Goal: Book appointment/travel/reservation

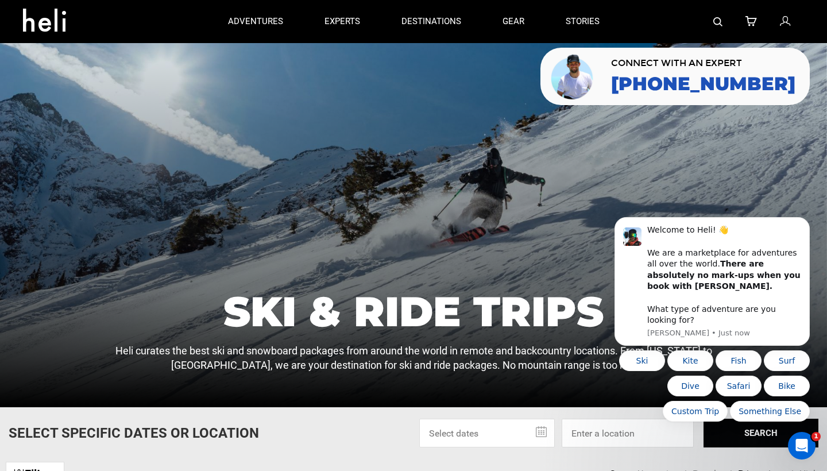
scroll to position [17, 0]
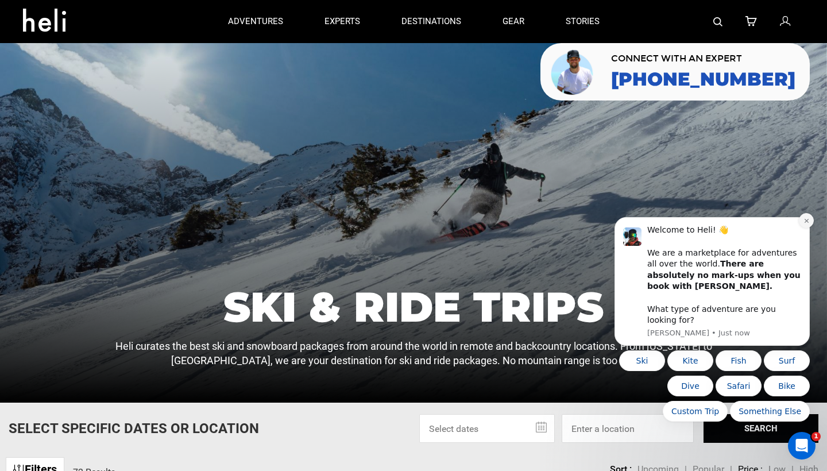
click at [810, 228] on button "Dismiss notification" at bounding box center [806, 220] width 15 height 15
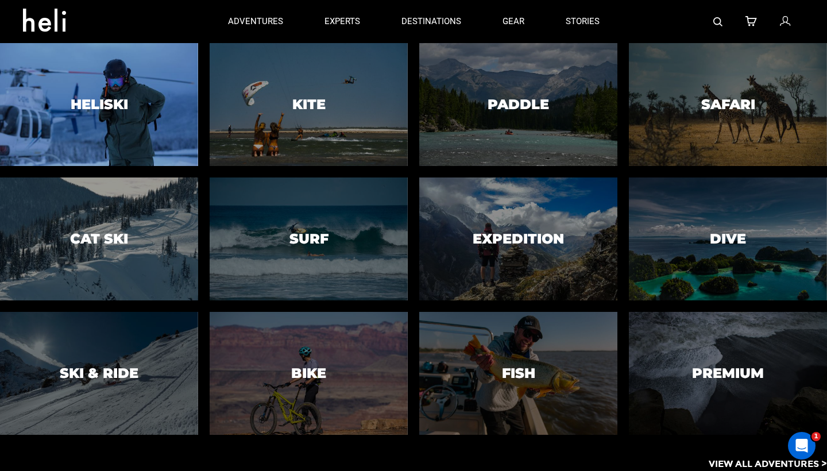
click at [105, 82] on div at bounding box center [99, 104] width 202 height 125
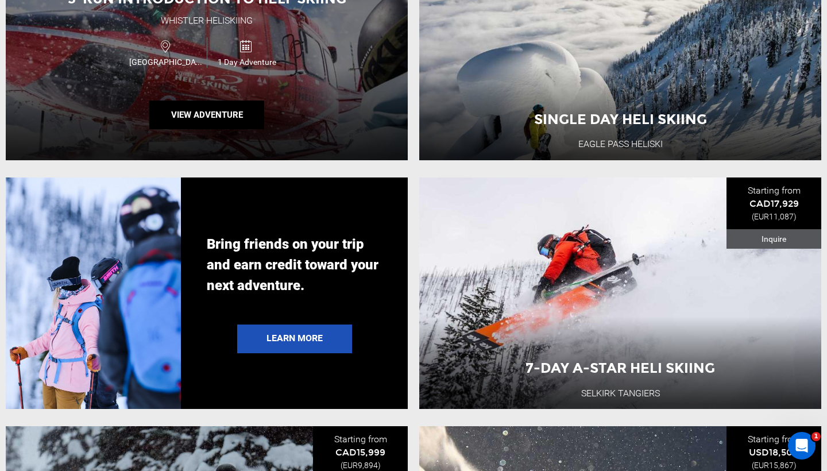
scroll to position [2072, 0]
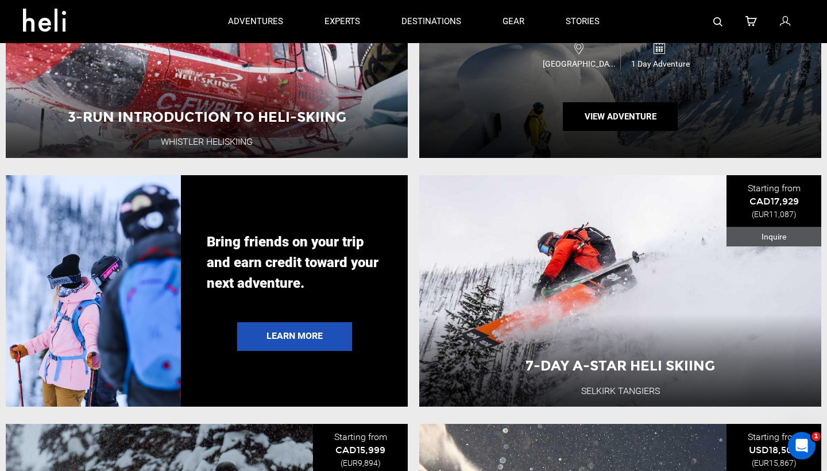
click at [527, 122] on div "Single Day Heli Skiing Eagle Pass Heliski [GEOGRAPHIC_DATA] 1 Day Adventure Vie…" at bounding box center [620, 42] width 402 height 232
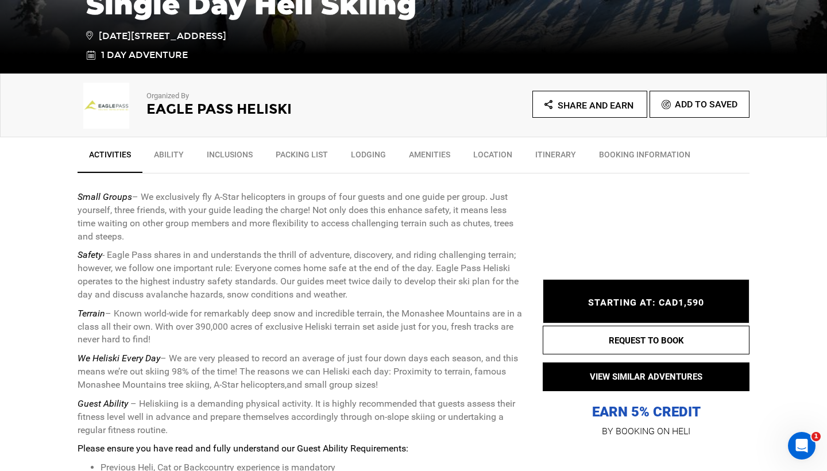
scroll to position [342, 0]
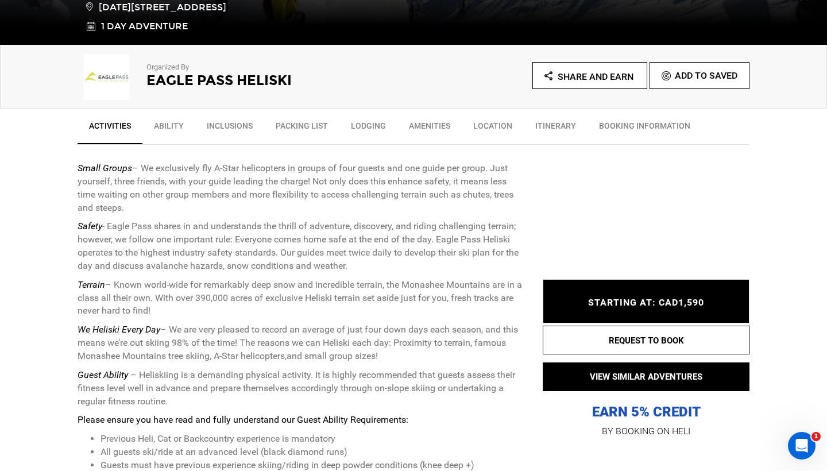
click at [497, 129] on link "Location" at bounding box center [493, 128] width 62 height 29
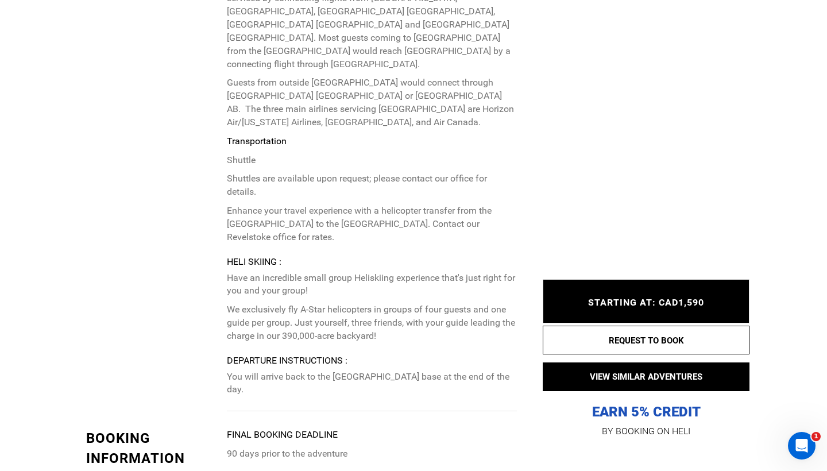
scroll to position [2573, 0]
click at [661, 292] on div "STARTING AT: CAD1,590 STARTING AT: CAD1,590" at bounding box center [646, 302] width 207 height 44
click at [661, 304] on span "STARTING AT: CAD1,590" at bounding box center [646, 303] width 116 height 11
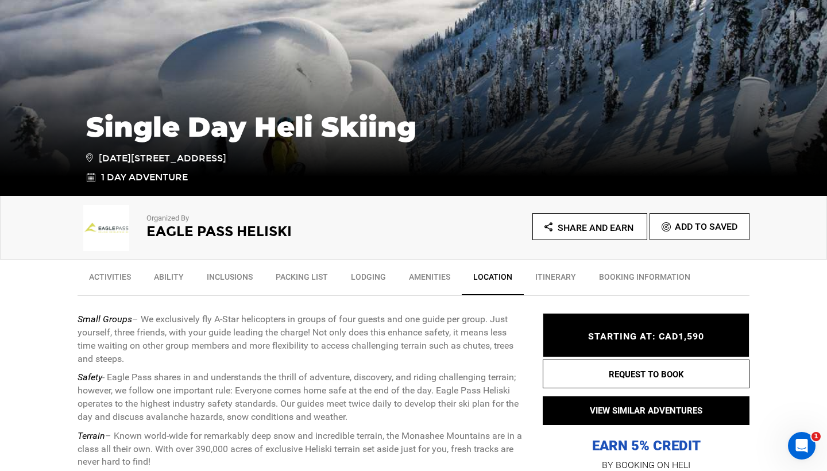
scroll to position [250, 0]
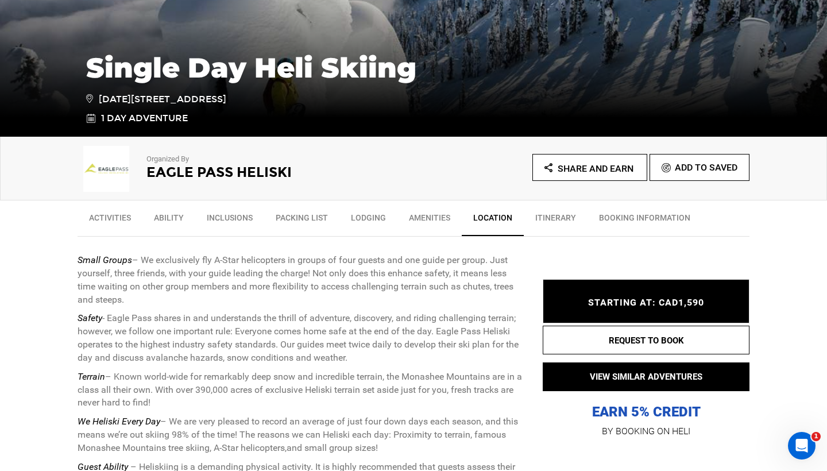
click at [603, 221] on link "BOOKING INFORMATION" at bounding box center [645, 220] width 114 height 29
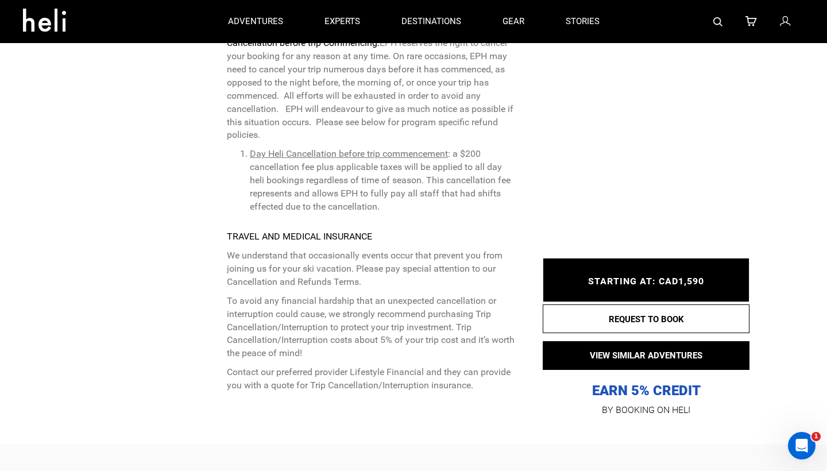
scroll to position [3250, 0]
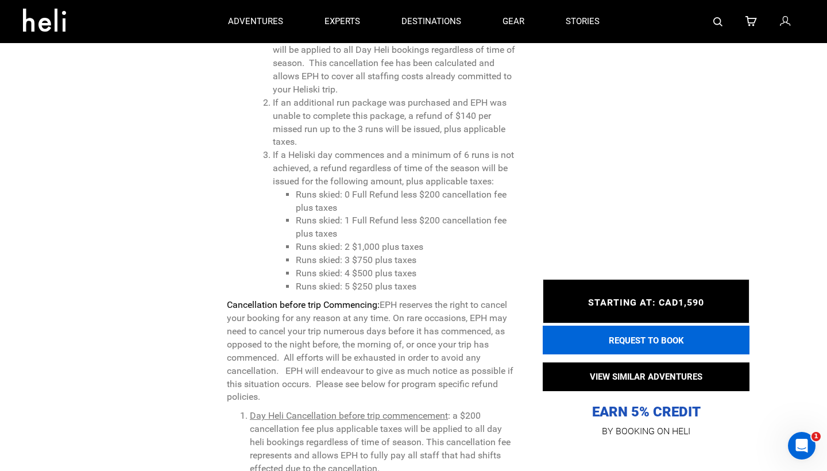
click at [594, 336] on button "REQUEST TO BOOK" at bounding box center [646, 340] width 207 height 29
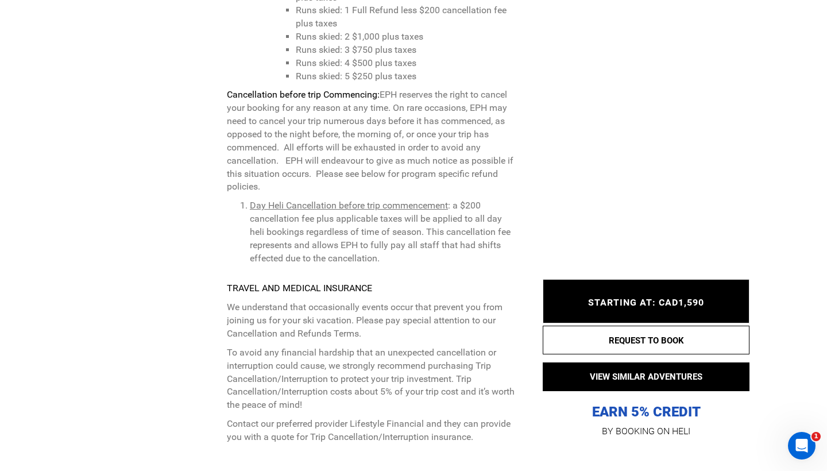
scroll to position [3462, 0]
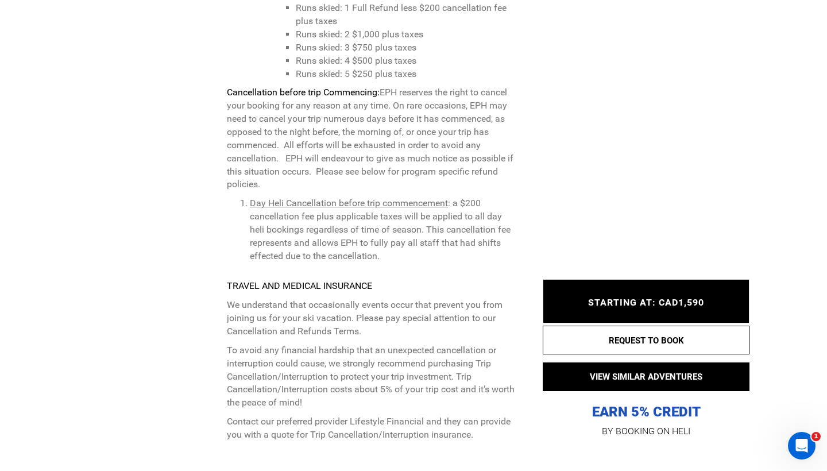
click at [586, 280] on div "STARTING AT: CAD1,590 STARTING AT: CAD1,590" at bounding box center [646, 302] width 207 height 44
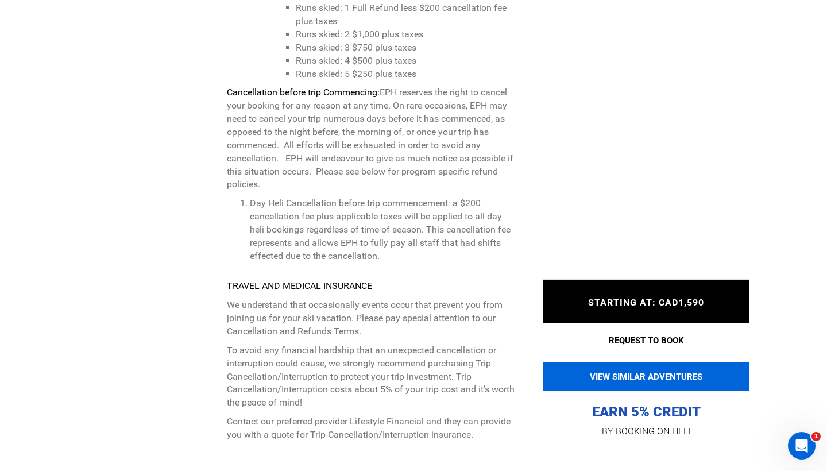
click at [660, 363] on button "VIEW SIMILAR ADVENTURES" at bounding box center [646, 377] width 207 height 29
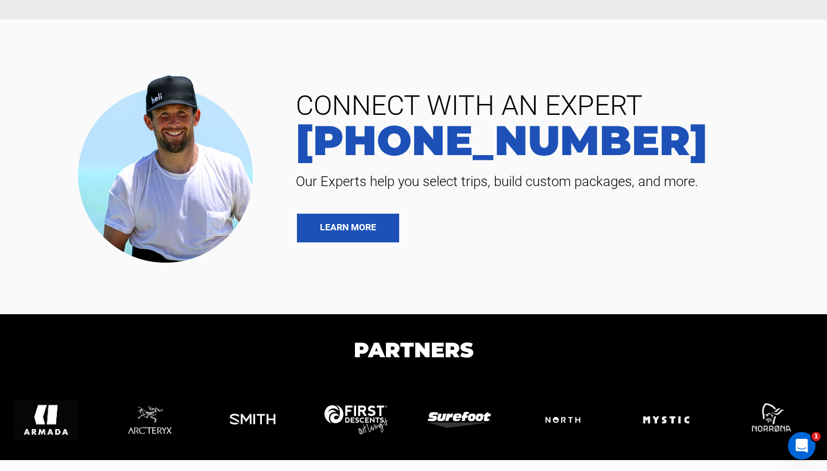
scroll to position [704, 0]
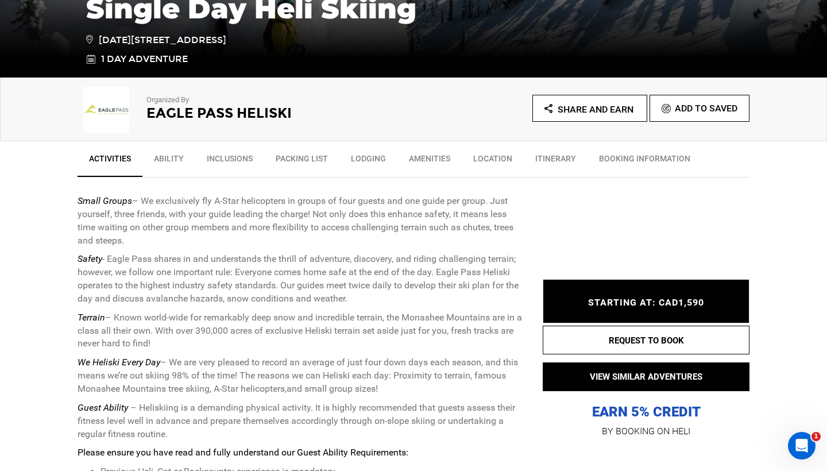
scroll to position [310, 0]
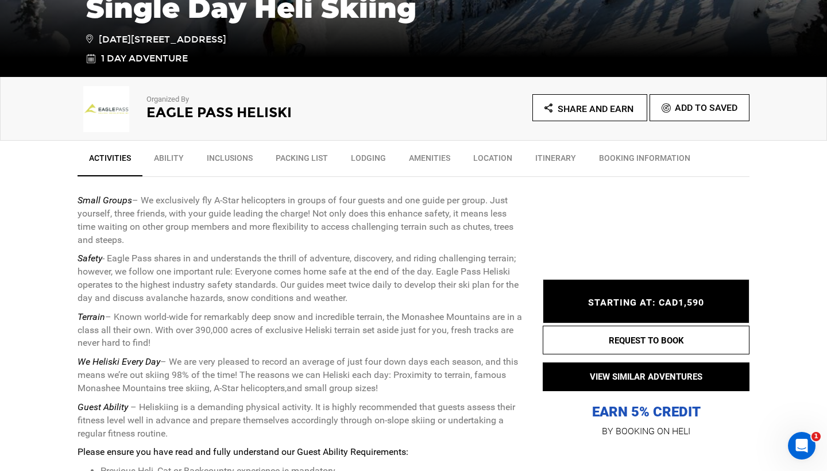
click at [658, 298] on span "STARTING AT: CAD1,590" at bounding box center [646, 303] width 116 height 11
click at [667, 305] on span "STARTING AT: CAD1,590" at bounding box center [646, 303] width 116 height 11
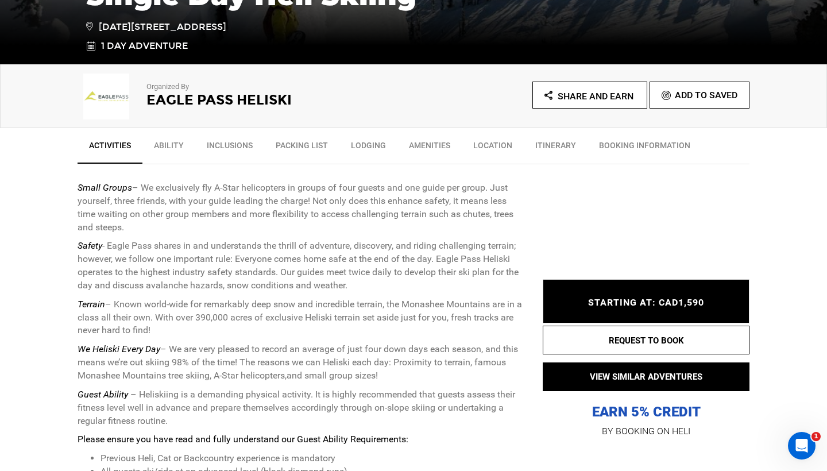
scroll to position [342, 0]
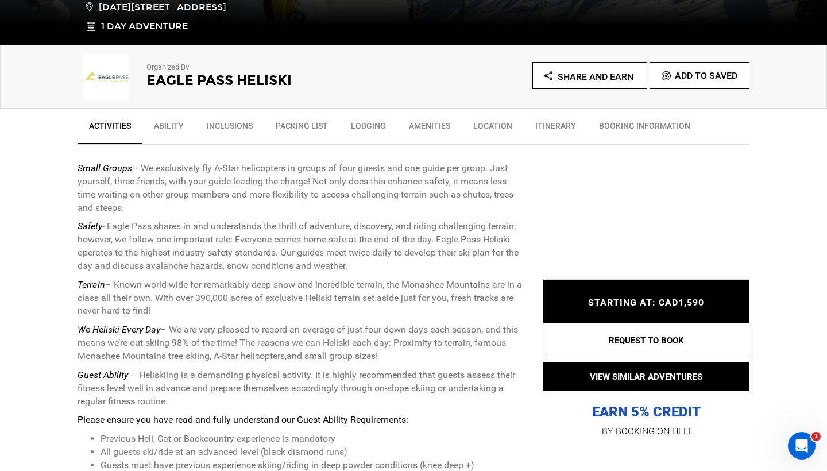
click at [707, 315] on div "STARTING AT: CAD1,590 STARTING AT: CAD1,590" at bounding box center [646, 302] width 207 height 44
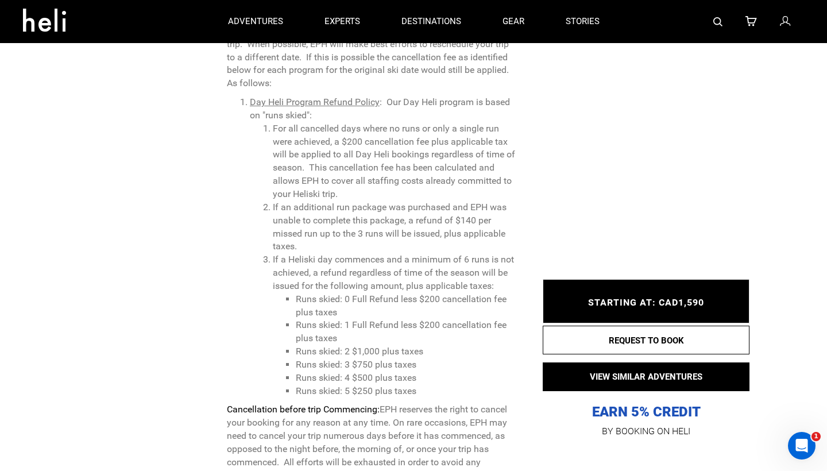
scroll to position [3144, 0]
